Goal: Information Seeking & Learning: Check status

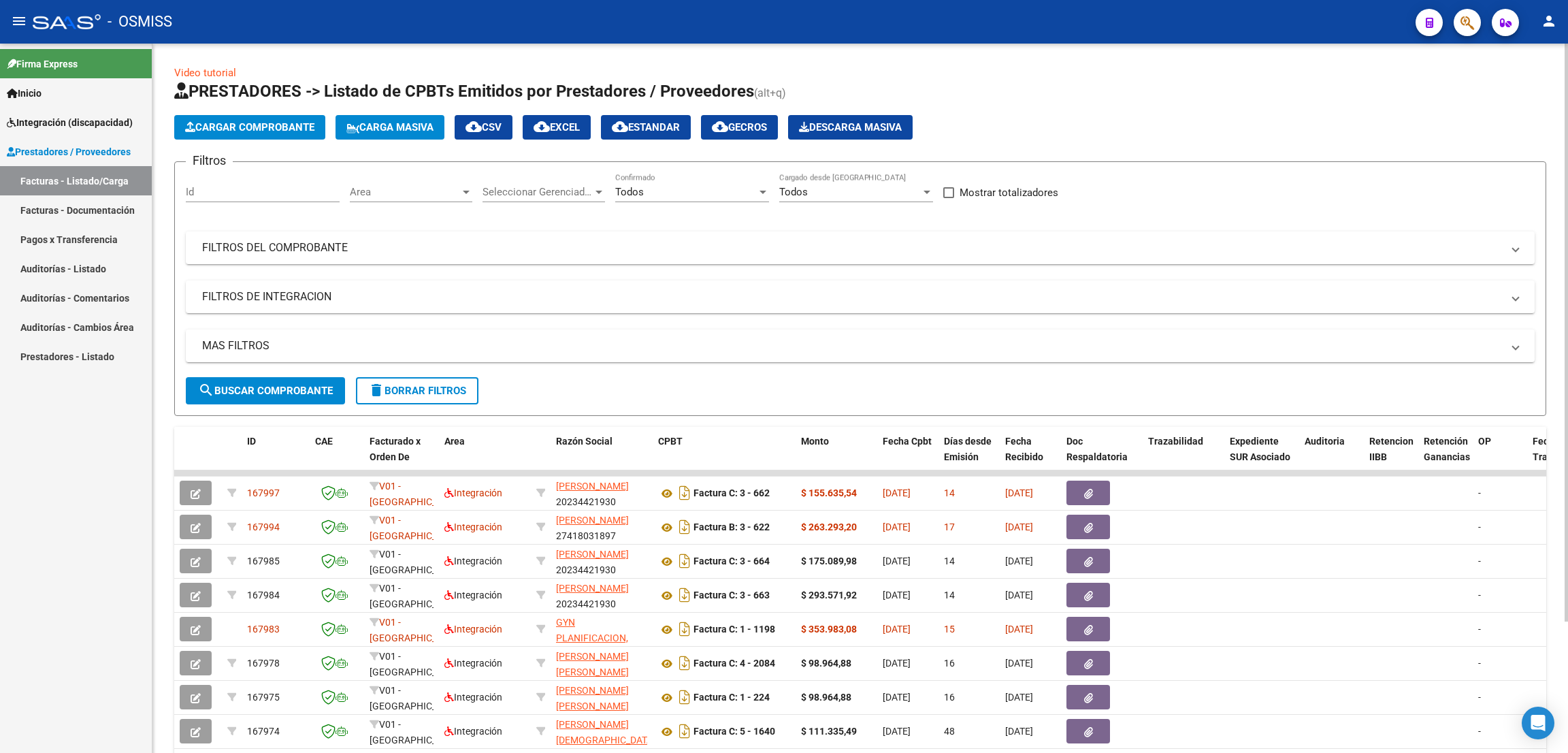
click at [452, 392] on span "delete Borrar Filtros" at bounding box center [417, 391] width 98 height 12
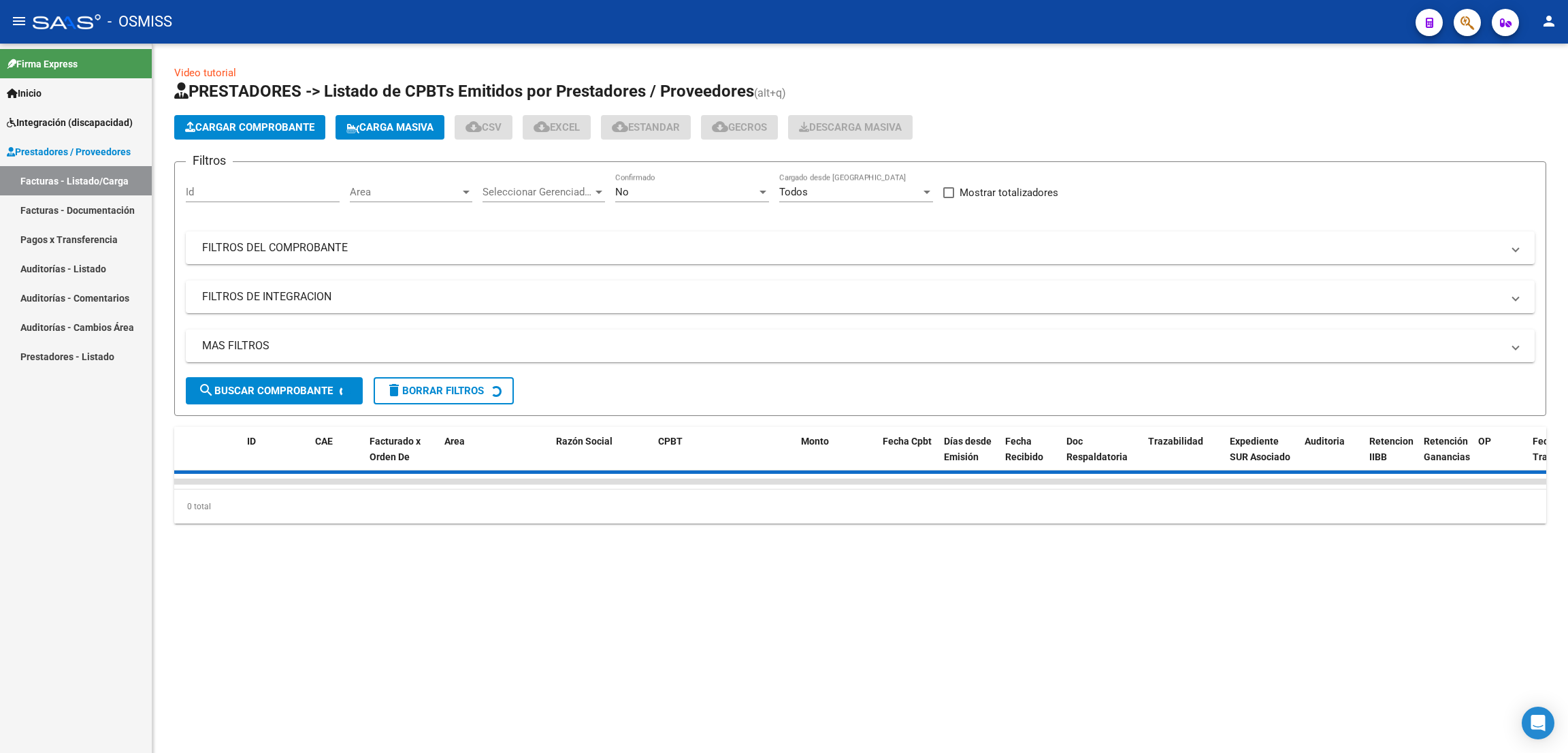
click at [672, 190] on div "No" at bounding box center [686, 192] width 142 height 12
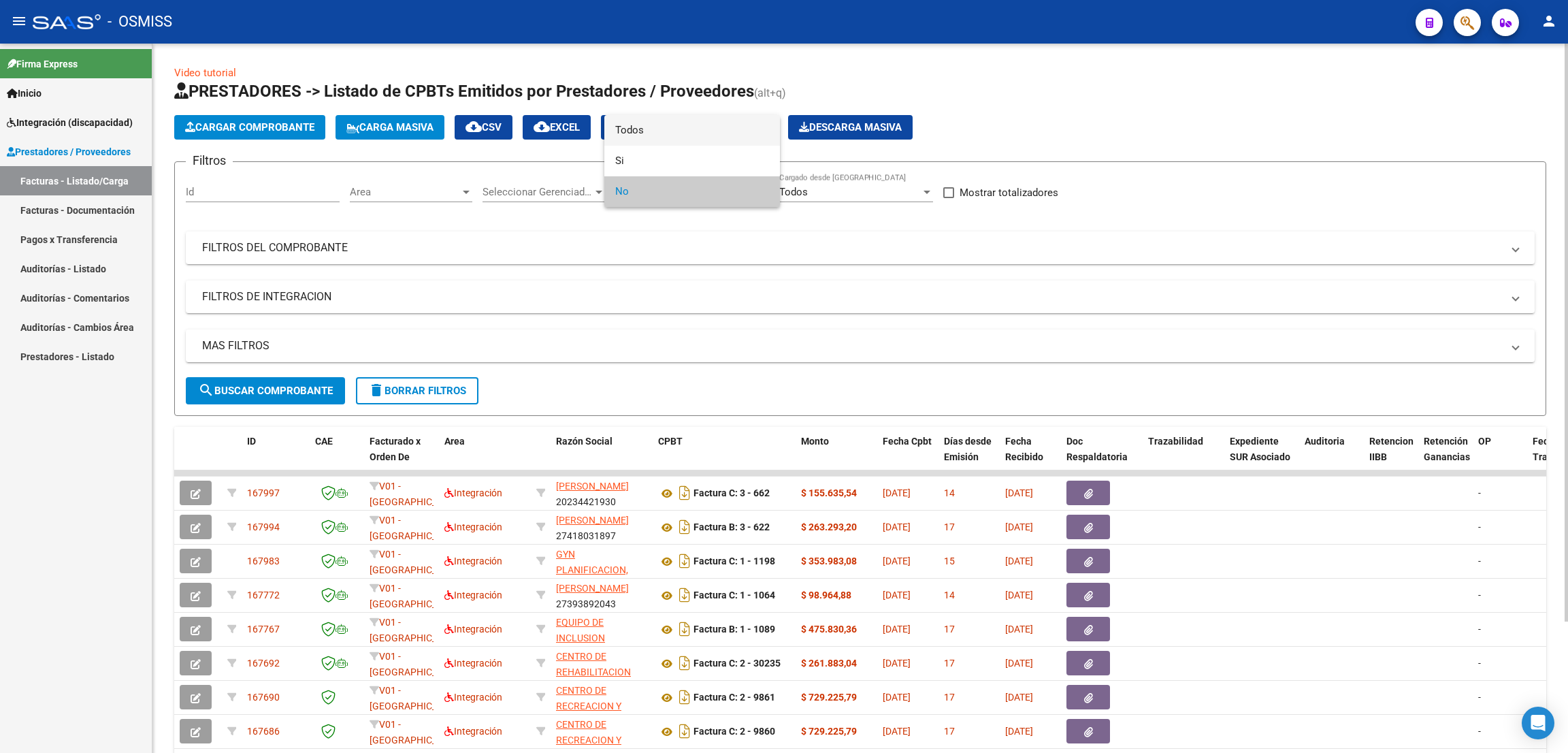
click at [658, 135] on span "Todos" at bounding box center [692, 131] width 154 height 30
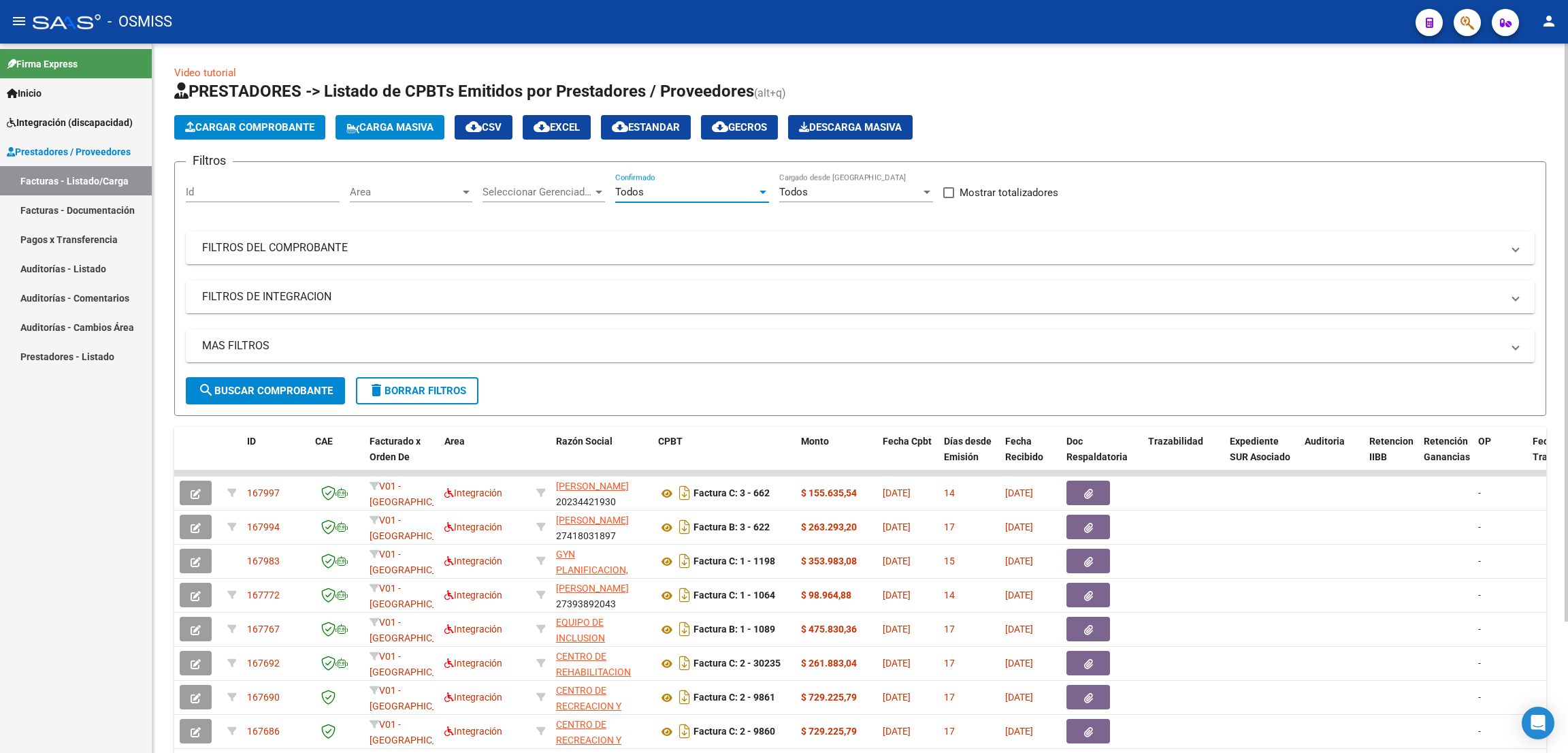
click at [298, 291] on mat-panel-title "FILTROS DE INTEGRACION" at bounding box center [852, 297] width 1300 height 15
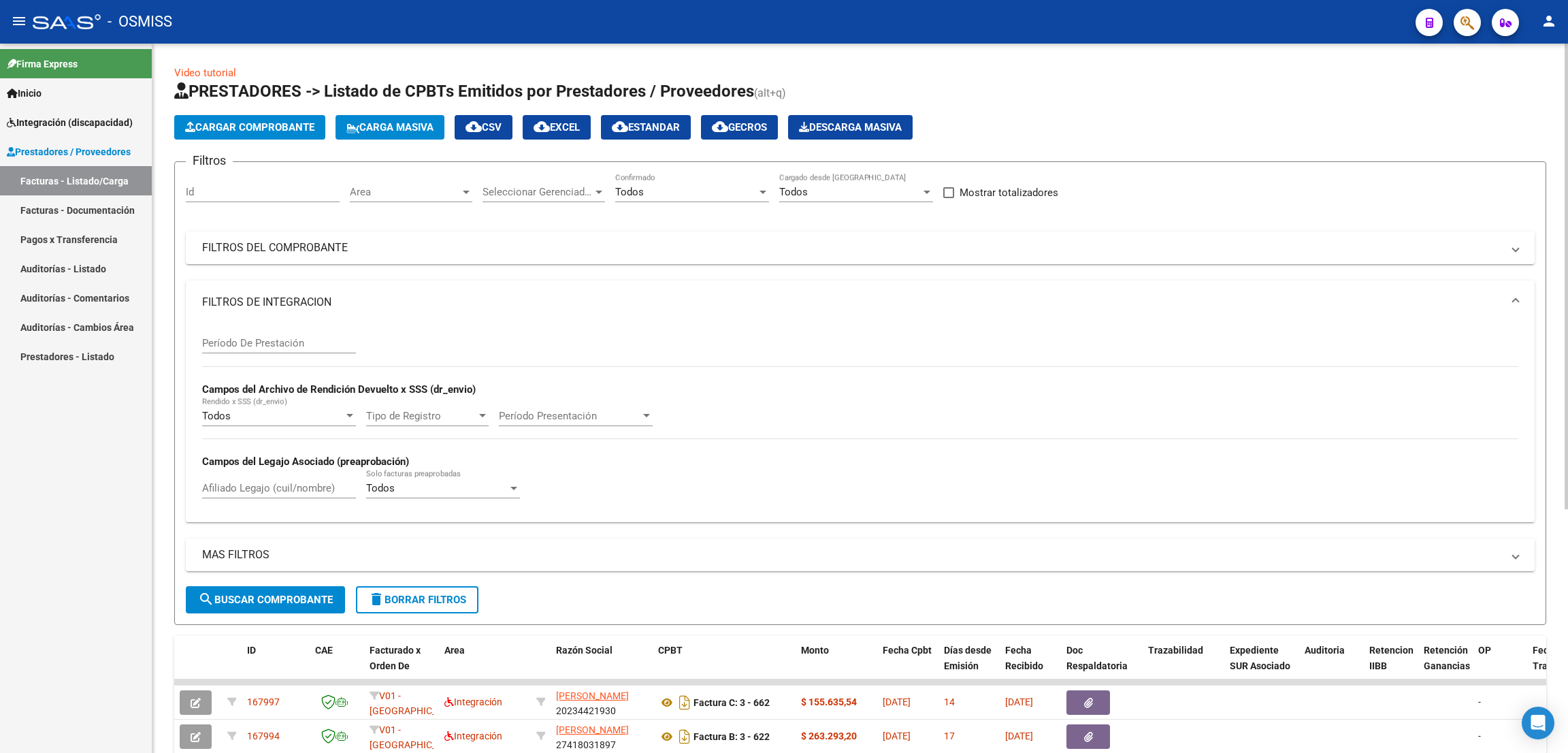
click at [271, 345] on input "Período De Prestación" at bounding box center [279, 343] width 154 height 12
type input "202507"
click at [293, 254] on mat-expansion-panel-header "FILTROS DEL COMPROBANTE" at bounding box center [860, 247] width 1348 height 32
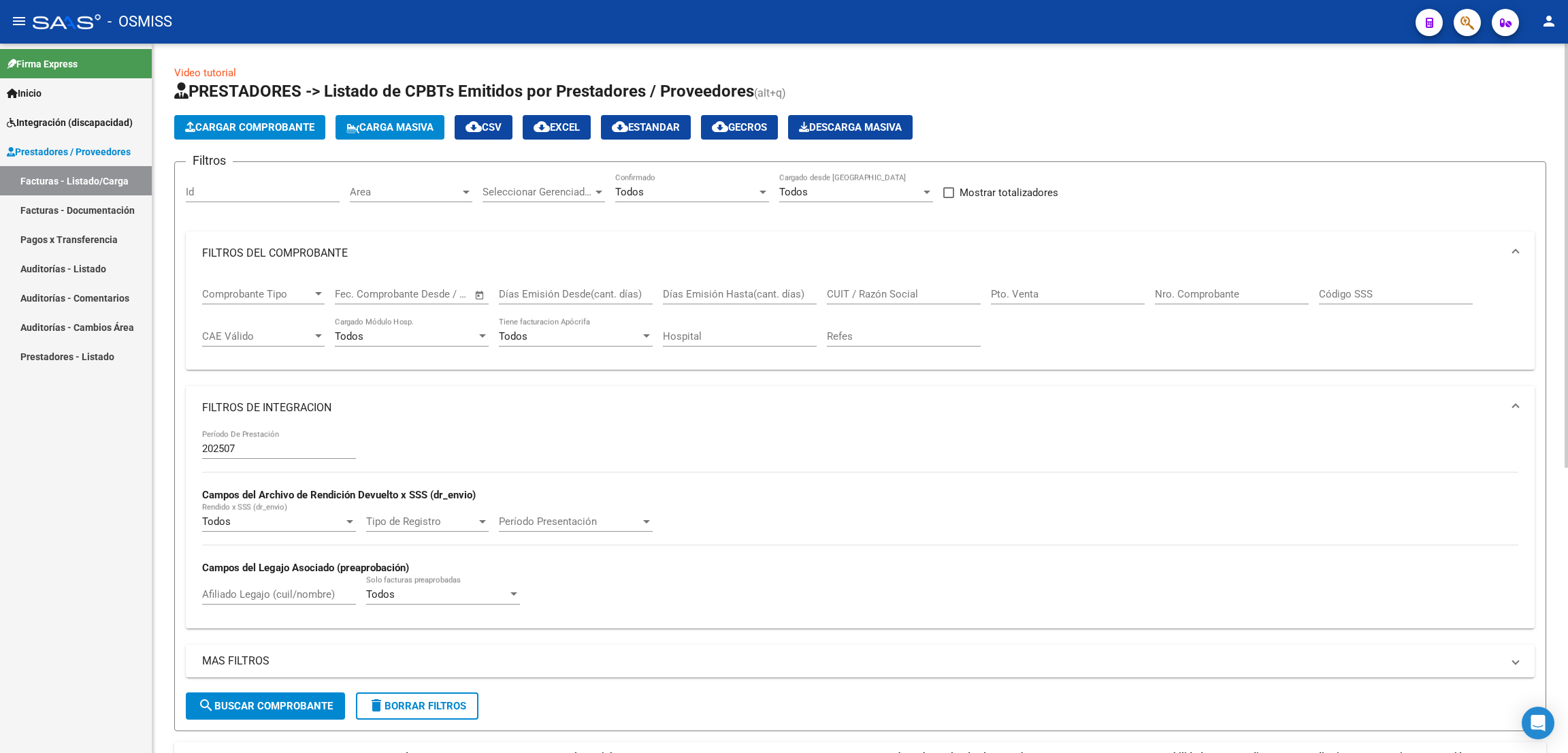
click at [867, 275] on div "CUIT / Razón Social" at bounding box center [904, 289] width 154 height 29
paste input "27371597706"
type input "27371597706"
click at [1092, 75] on div "Video tutorial PRESTADORES -> Listado de CPBTs Emitidos por Prestadores / Prove…" at bounding box center [860, 460] width 1372 height 789
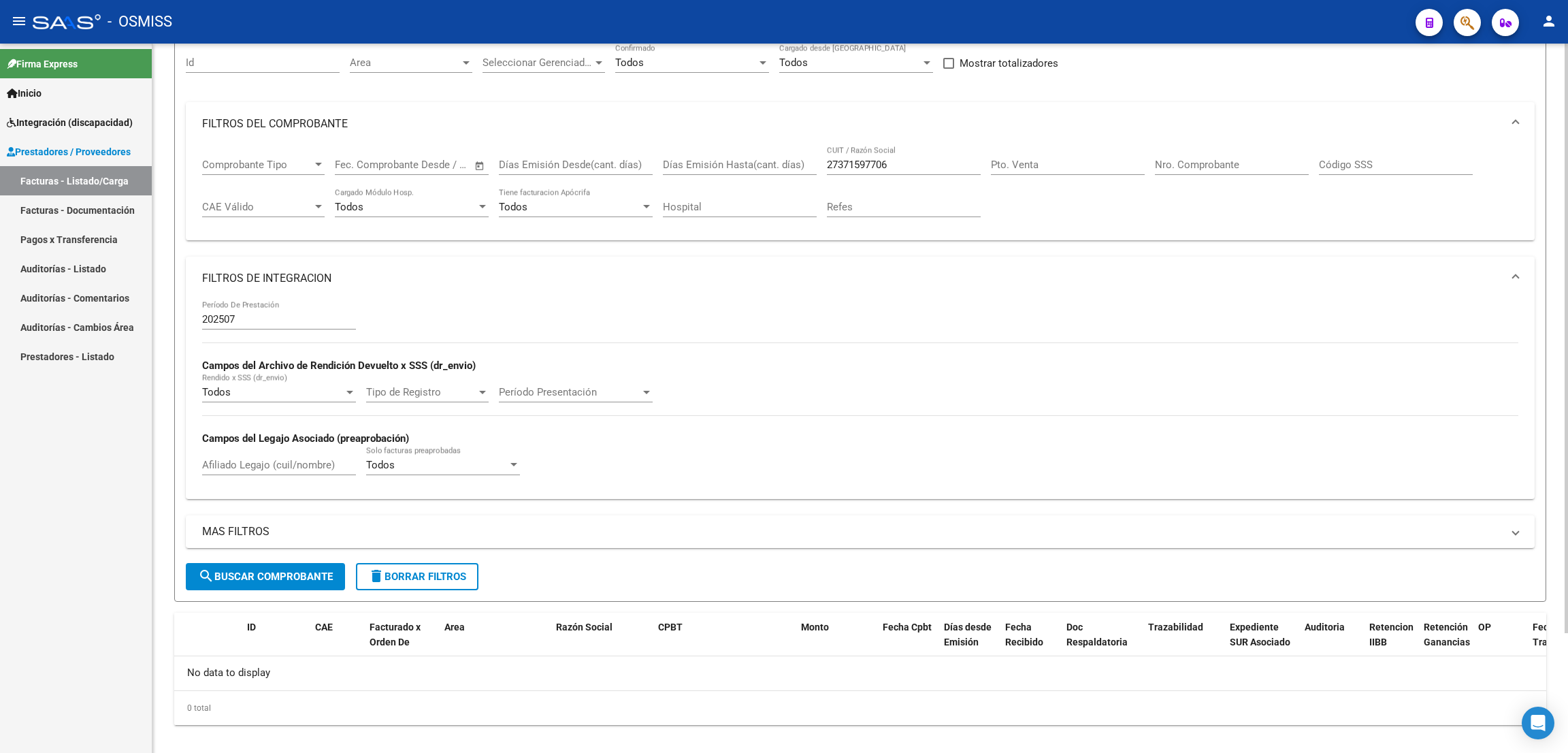
scroll to position [144, 0]
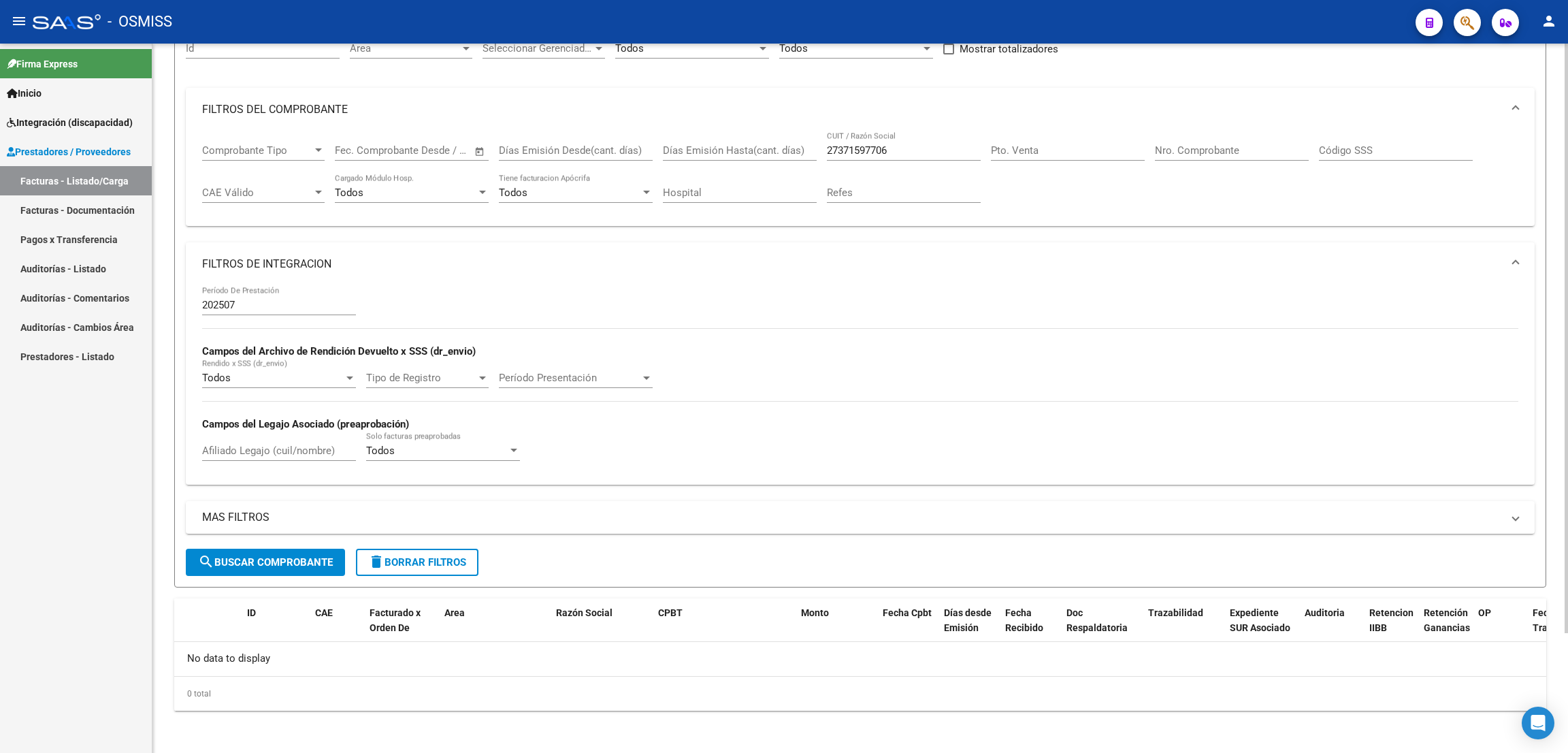
click at [289, 455] on input "Afiliado Legajo (cuil/nombre)" at bounding box center [279, 451] width 154 height 12
type input "[PERSON_NAME]"
